Goal: Find specific page/section: Find specific page/section

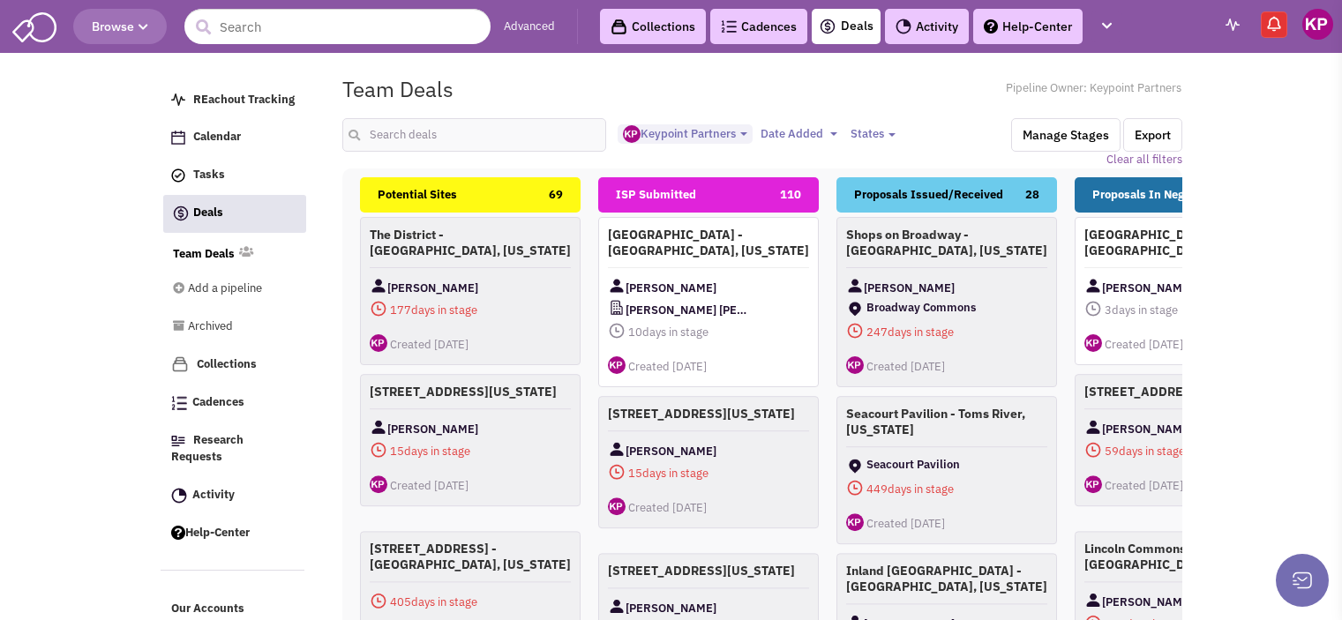
select select "1896"
select select
click at [940, 36] on link "Activity" at bounding box center [927, 26] width 84 height 35
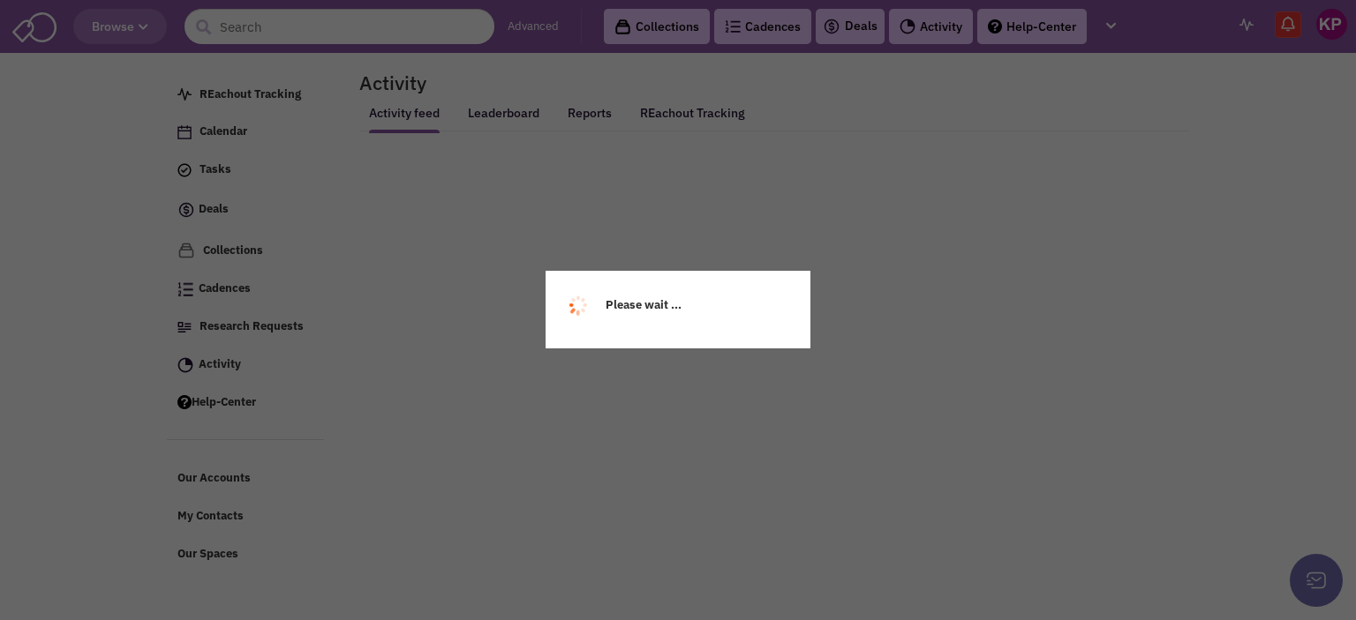
select select
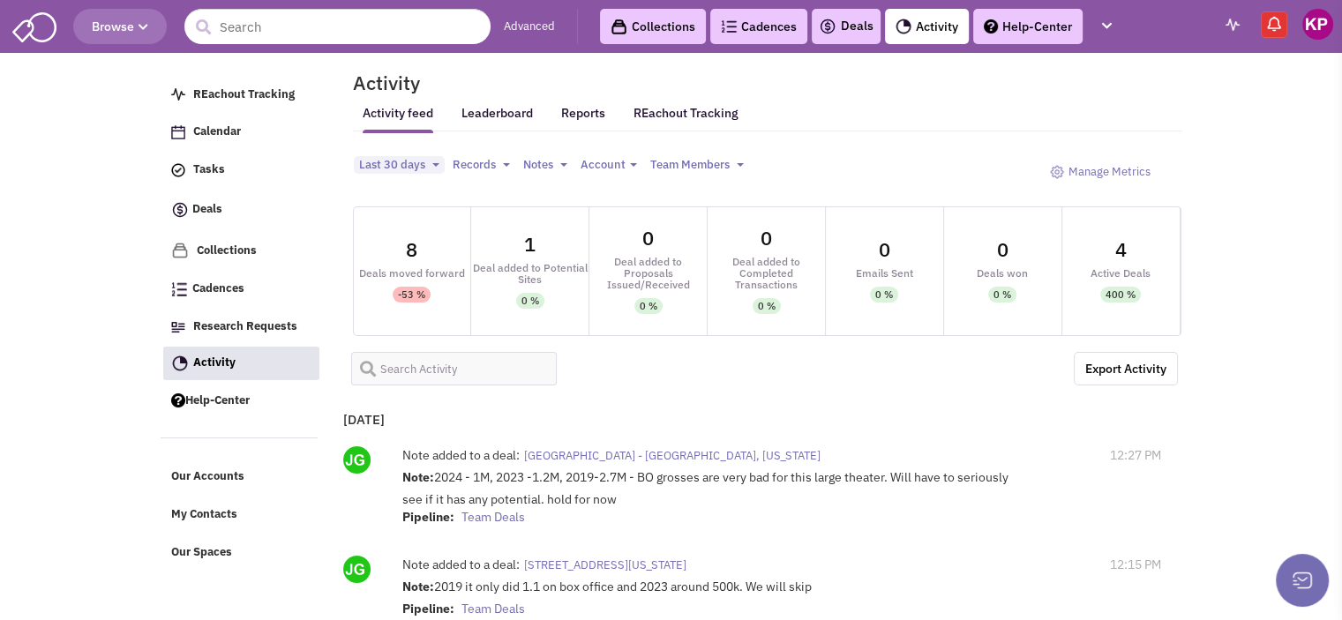
select select
click at [851, 31] on link "Deals" at bounding box center [846, 26] width 55 height 21
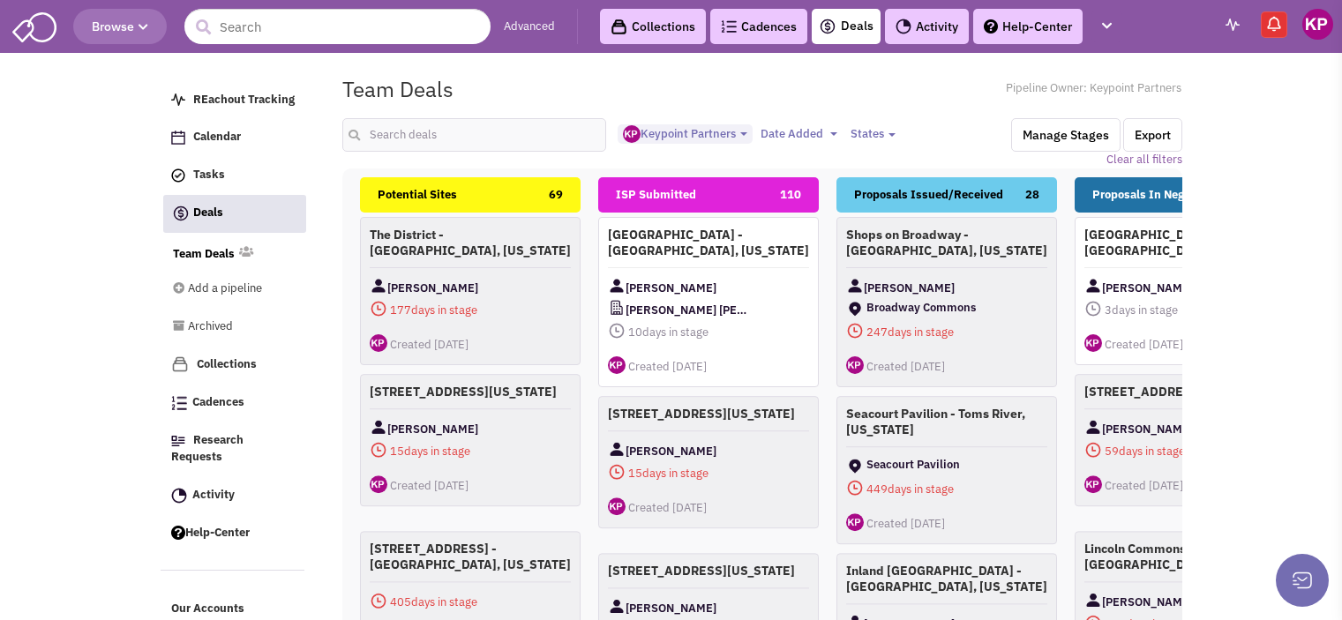
select select "1896"
select select
drag, startPoint x: 0, startPoint y: 0, endPoint x: 505, endPoint y: 127, distance: 520.6
click at [505, 127] on input "text" at bounding box center [474, 135] width 265 height 34
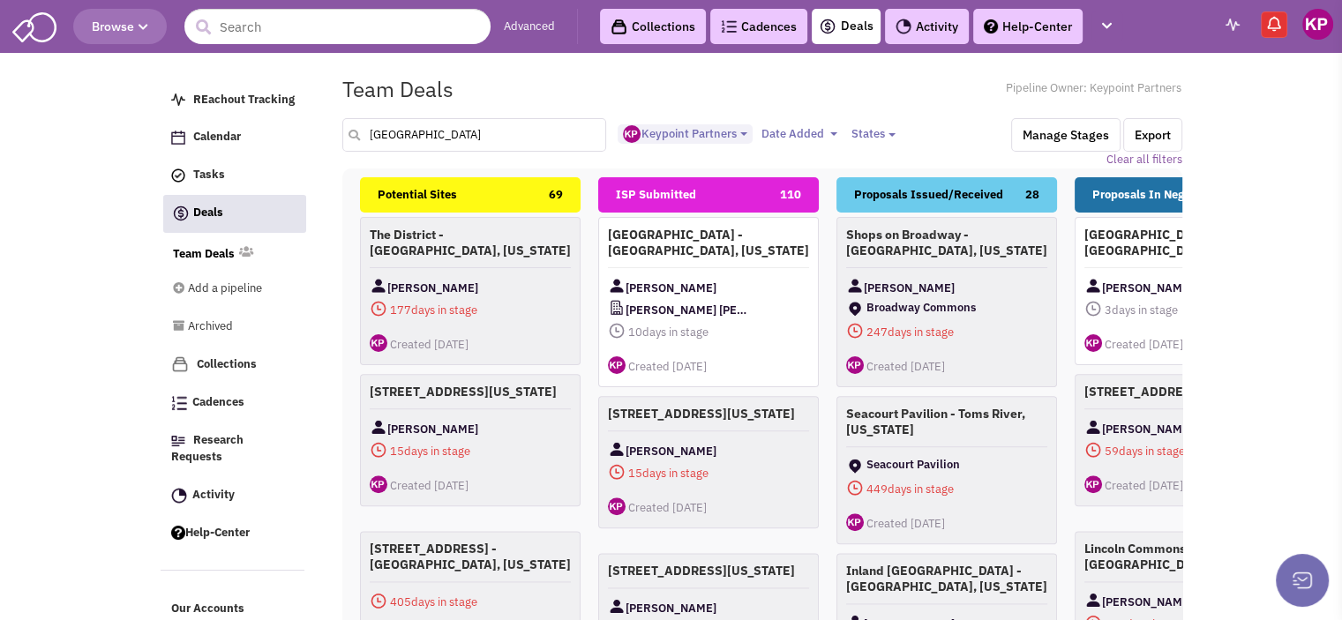
type input "new haven"
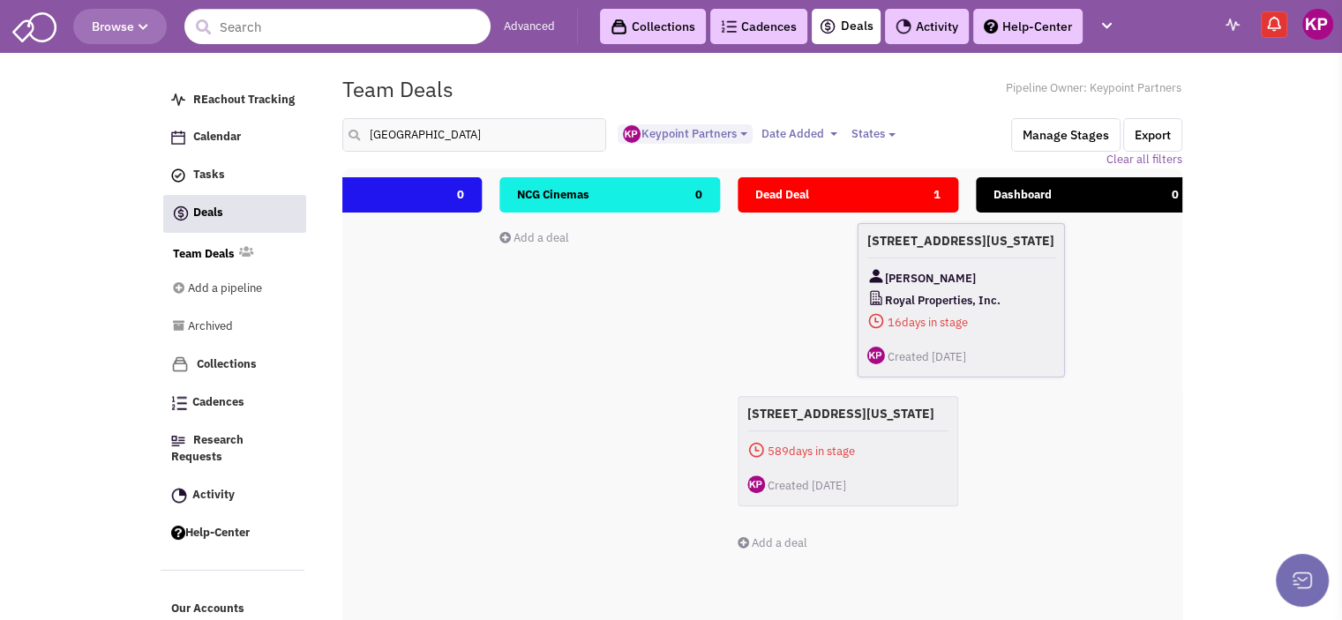
scroll to position [0, 2005]
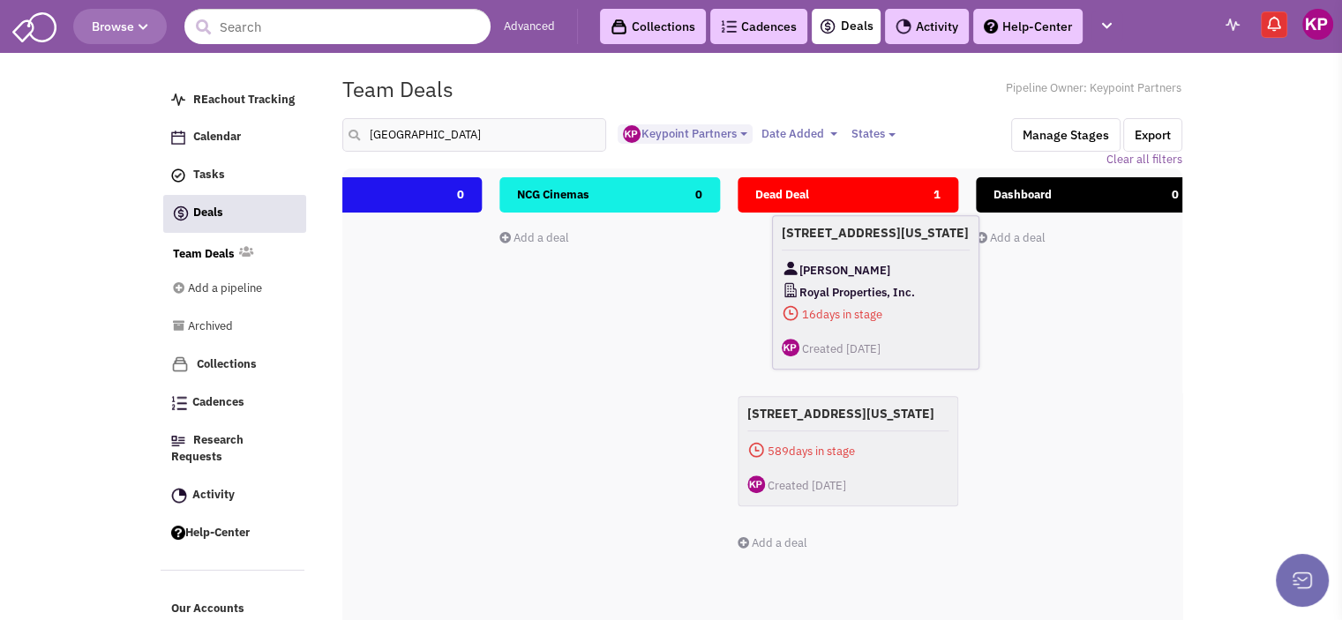
drag, startPoint x: 699, startPoint y: 274, endPoint x: 848, endPoint y: 280, distance: 149.2
